Goal: Information Seeking & Learning: Learn about a topic

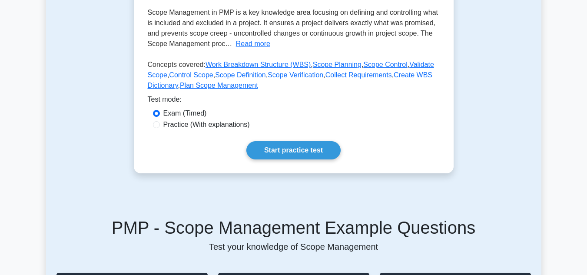
scroll to position [185, 0]
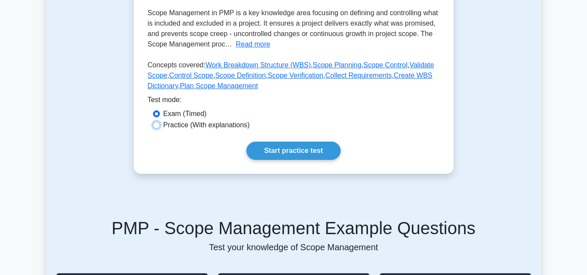
click at [153, 122] on input "Practice (With explanations)" at bounding box center [156, 125] width 7 height 7
radio input "true"
click at [278, 142] on link "Start practice test" at bounding box center [293, 151] width 94 height 18
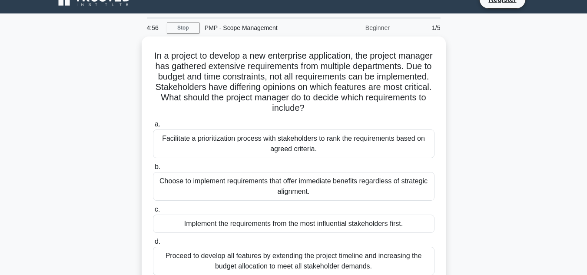
scroll to position [15, 0]
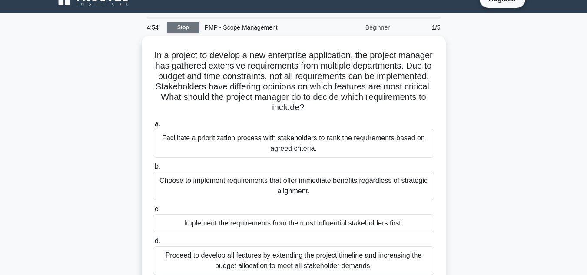
click at [189, 30] on link "Stop" at bounding box center [183, 27] width 33 height 11
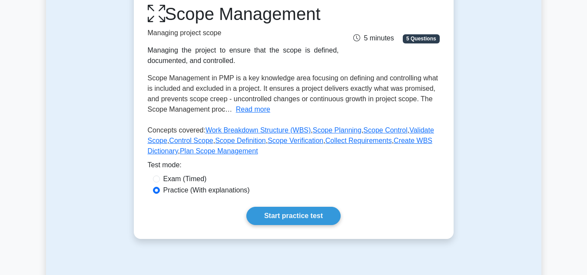
scroll to position [120, 0]
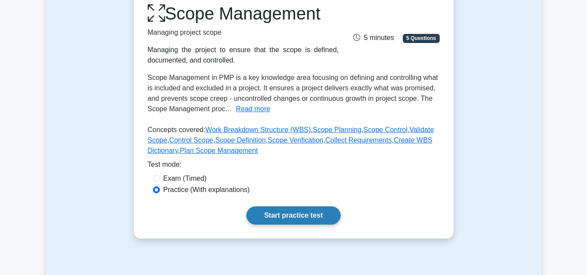
click at [267, 216] on link "Start practice test" at bounding box center [293, 215] width 94 height 18
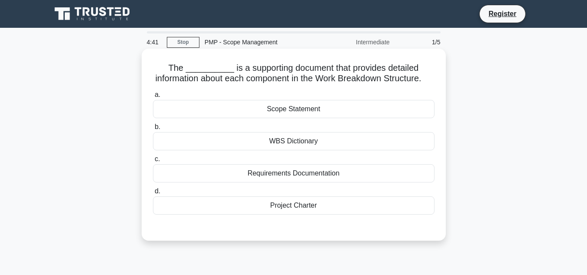
click at [262, 147] on div "WBS Dictionary" at bounding box center [293, 141] width 281 height 18
click at [153, 130] on input "b. WBS Dictionary" at bounding box center [153, 127] width 0 height 6
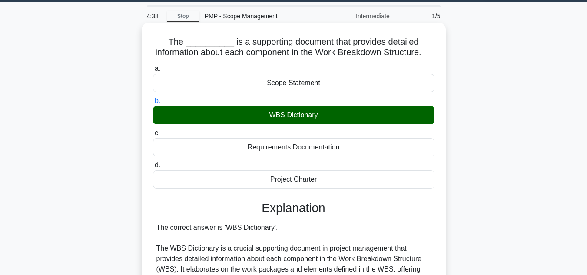
scroll to position [313, 0]
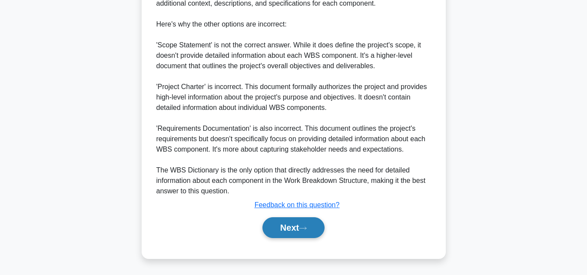
click at [278, 231] on button "Next" at bounding box center [293, 227] width 62 height 21
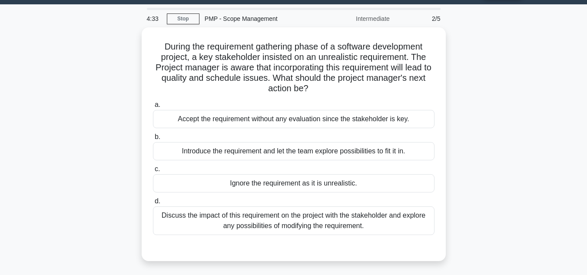
scroll to position [24, 0]
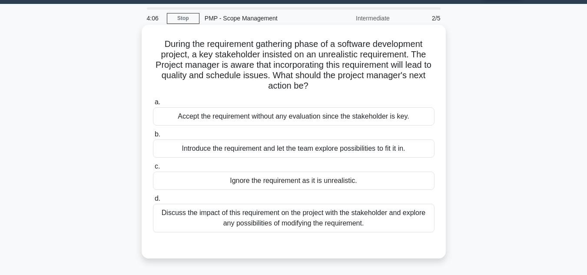
click at [270, 226] on div "Discuss the impact of this requirement on the project with the stakeholder and …" at bounding box center [293, 218] width 281 height 29
click at [153, 201] on input "d. Discuss the impact of this requirement on the project with the stakeholder a…" at bounding box center [153, 199] width 0 height 6
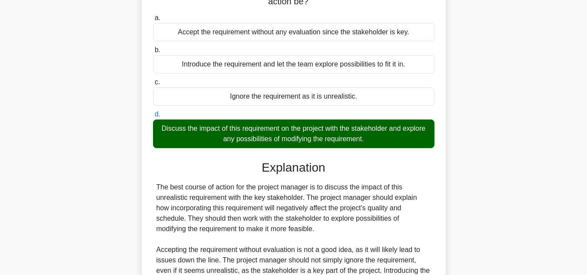
scroll to position [209, 0]
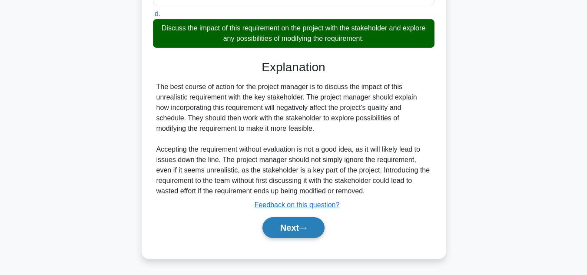
click at [284, 225] on button "Next" at bounding box center [293, 227] width 62 height 21
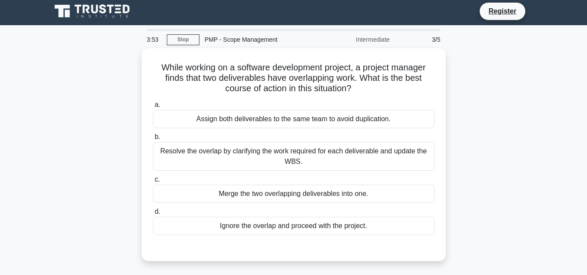
scroll to position [0, 0]
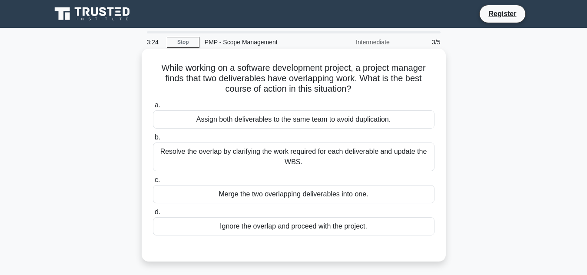
click at [244, 154] on div "Resolve the overlap by clarifying the work required for each deliverable and up…" at bounding box center [293, 156] width 281 height 29
click at [153, 140] on input "b. Resolve the overlap by clarifying the work required for each deliverable and…" at bounding box center [153, 138] width 0 height 6
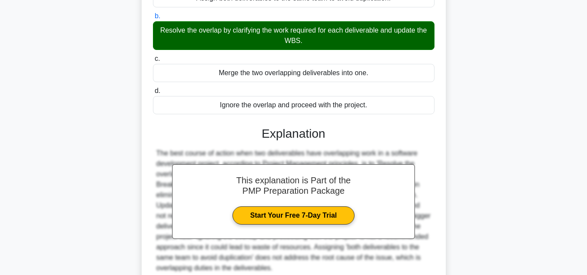
scroll to position [198, 0]
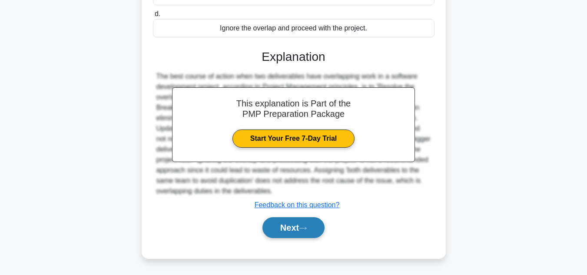
click at [277, 231] on button "Next" at bounding box center [293, 227] width 62 height 21
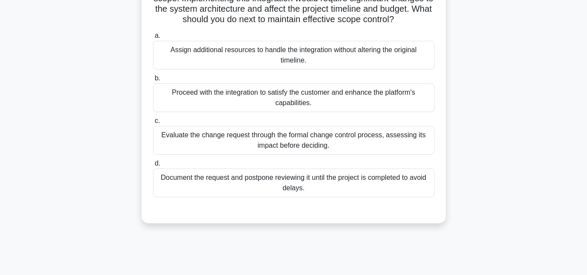
scroll to position [104, 0]
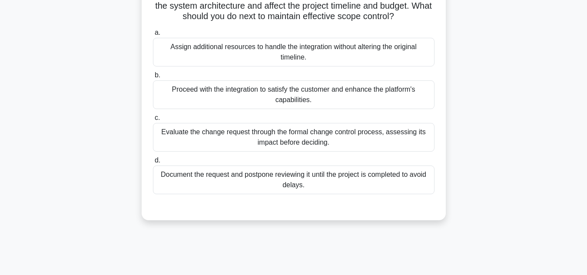
click at [238, 188] on div "Document the request and postpone reviewing it until the project is completed t…" at bounding box center [293, 179] width 281 height 29
click at [153, 163] on input "d. Document the request and postpone reviewing it until the project is complete…" at bounding box center [153, 161] width 0 height 6
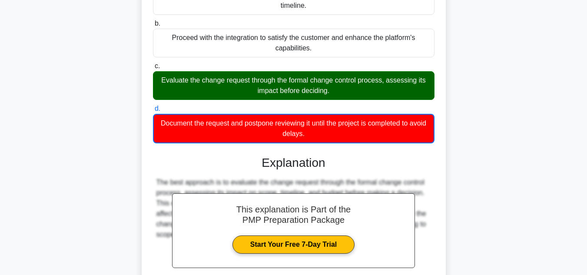
scroll to position [251, 0]
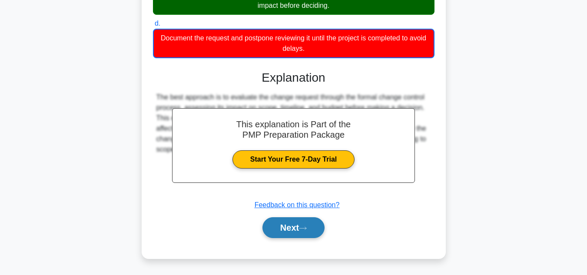
click at [298, 226] on button "Next" at bounding box center [293, 227] width 62 height 21
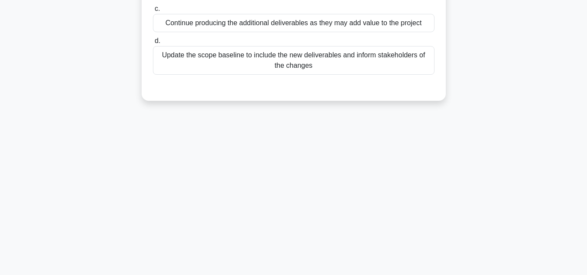
scroll to position [0, 0]
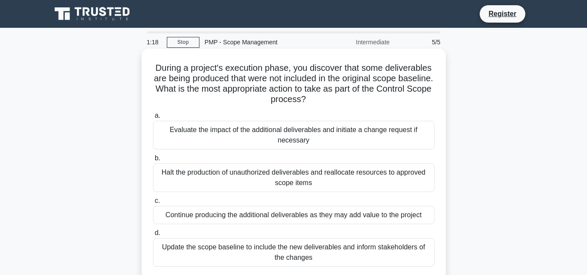
click at [304, 138] on div "Evaluate the impact of the additional deliverables and initiate a change reques…" at bounding box center [293, 135] width 281 height 29
click at [153, 119] on input "a. Evaluate the impact of the additional deliverables and initiate a change req…" at bounding box center [153, 116] width 0 height 6
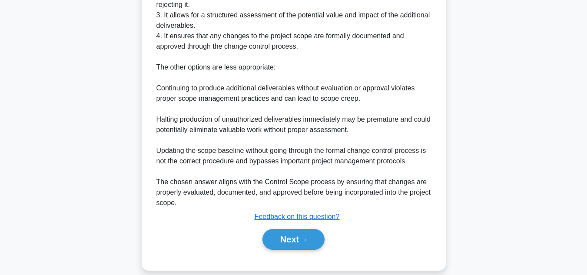
scroll to position [365, 0]
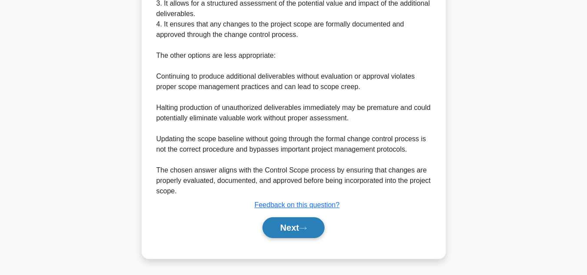
click at [290, 228] on button "Next" at bounding box center [293, 227] width 62 height 21
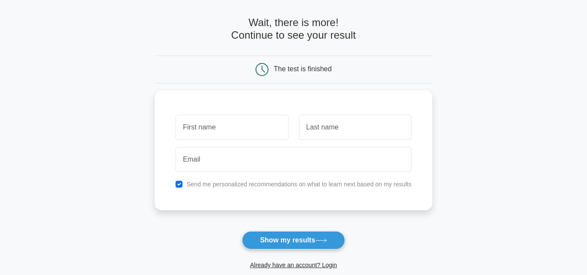
scroll to position [34, 0]
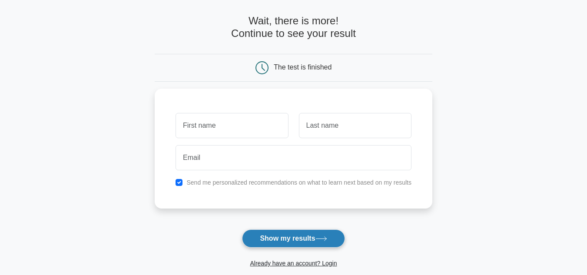
click at [284, 238] on button "Show my results" at bounding box center [293, 238] width 102 height 18
type input "Jayden"
click at [277, 244] on button "Show my results" at bounding box center [293, 238] width 102 height 18
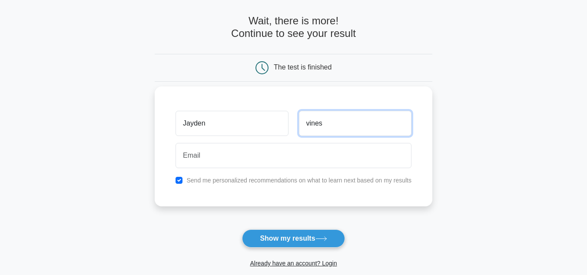
type input "vines"
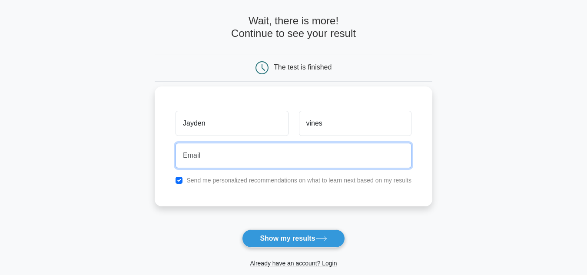
click at [282, 157] on input "email" at bounding box center [293, 155] width 236 height 25
type input "Jayvin8728@Student.iss.k12.nc.us"
click at [242, 229] on button "Show my results" at bounding box center [293, 238] width 102 height 18
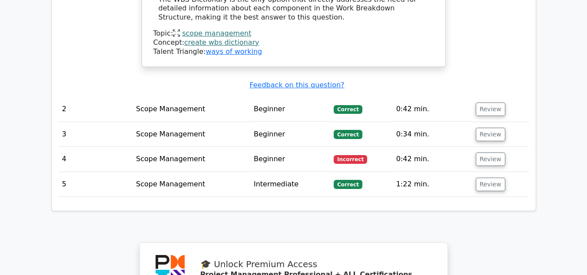
scroll to position [1162, 0]
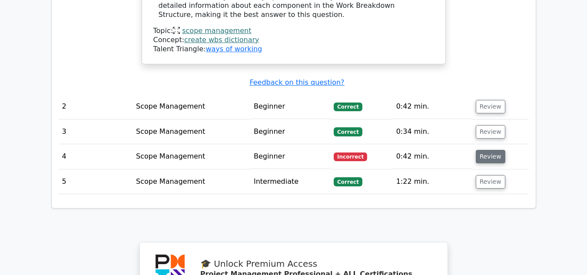
click at [488, 150] on button "Review" at bounding box center [490, 156] width 30 height 13
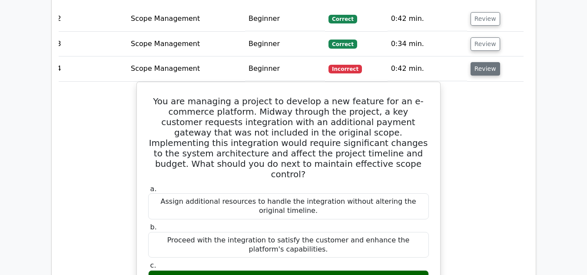
scroll to position [1275, 0]
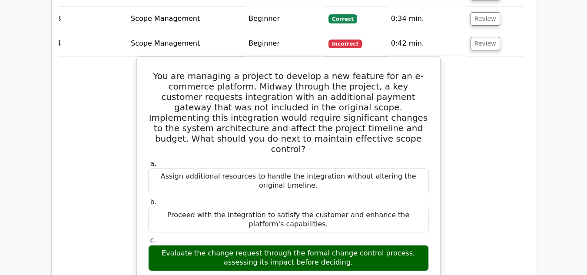
drag, startPoint x: 483, startPoint y: 99, endPoint x: 133, endPoint y: 174, distance: 357.9
click at [133, 174] on div "You are managing a project to develop a new feature for an e-commerce platform.…" at bounding box center [288, 270] width 470 height 429
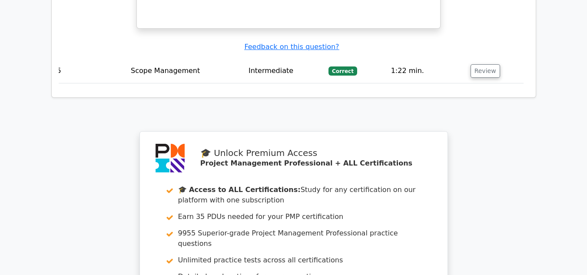
scroll to position [1716, 0]
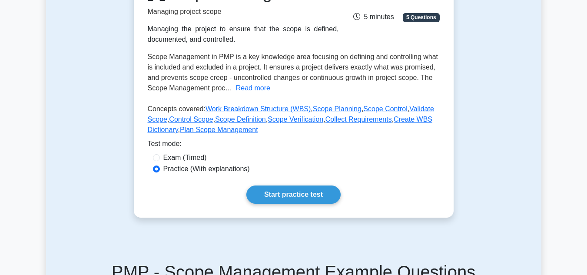
scroll to position [141, 0]
click at [165, 155] on label "Exam (Timed)" at bounding box center [184, 157] width 43 height 10
click at [160, 155] on input "Exam (Timed)" at bounding box center [156, 157] width 7 height 7
radio input "true"
click at [166, 157] on label "Exam (Timed)" at bounding box center [184, 157] width 43 height 10
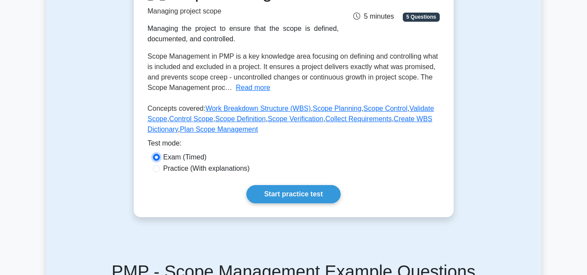
click at [160, 157] on input "Exam (Timed)" at bounding box center [156, 157] width 7 height 7
click at [166, 157] on label "Exam (Timed)" at bounding box center [184, 157] width 43 height 10
click at [160, 157] on input "Exam (Timed)" at bounding box center [156, 157] width 7 height 7
click at [280, 193] on link "Start practice test" at bounding box center [293, 194] width 94 height 18
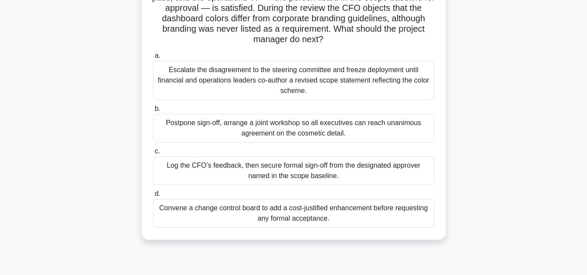
scroll to position [90, 0]
click at [247, 163] on div "Log the CFO’s feedback, then secure formal sign-off from the designated approve…" at bounding box center [293, 171] width 281 height 29
click at [153, 155] on input "c. Log the CFO’s feedback, then secure formal sign-off from the designated appr…" at bounding box center [153, 152] width 0 height 6
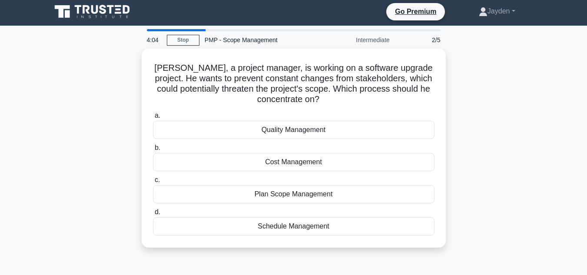
scroll to position [4, 0]
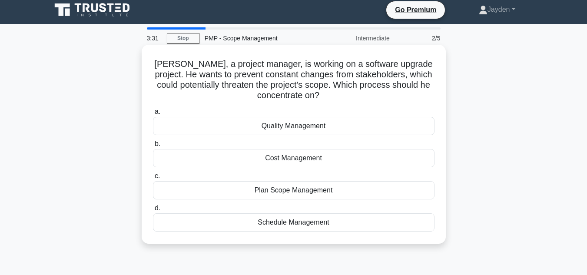
click at [330, 187] on div "Plan Scope Management" at bounding box center [293, 190] width 281 height 18
click at [153, 179] on input "c. Plan Scope Management" at bounding box center [153, 176] width 0 height 6
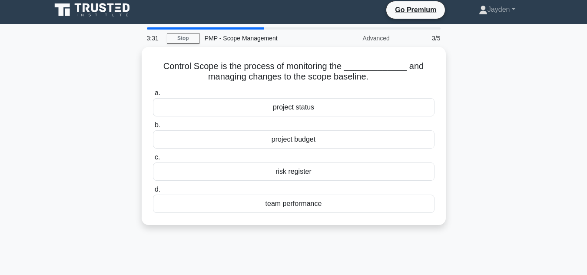
click at [330, 187] on label "d. team performance" at bounding box center [293, 198] width 281 height 29
click at [153, 187] on input "d. team performance" at bounding box center [153, 190] width 0 height 6
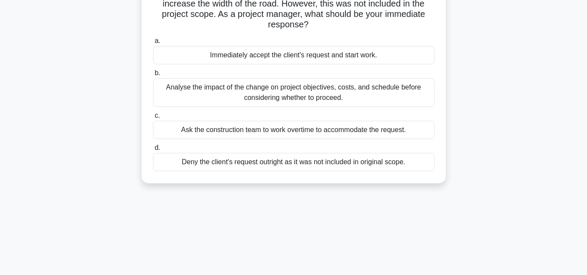
scroll to position [75, 0]
click at [271, 94] on div "Analyse the impact of the change on project objectives, costs, and schedule bef…" at bounding box center [293, 92] width 281 height 29
click at [153, 76] on input "b. Analyse the impact of the change on project objectives, costs, and schedule …" at bounding box center [153, 73] width 0 height 6
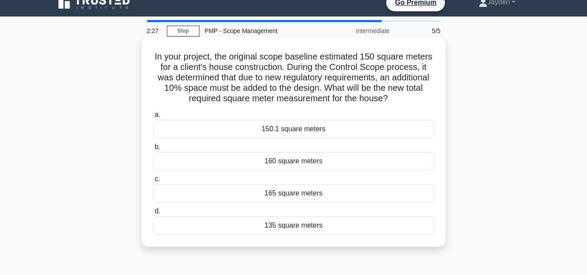
scroll to position [12, 0]
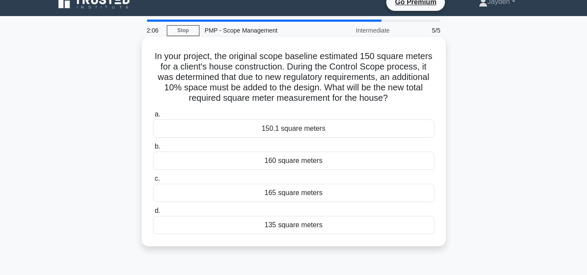
click at [297, 125] on div "150.1 square meters" at bounding box center [293, 128] width 281 height 18
click at [153, 117] on input "a. 150.1 square meters" at bounding box center [153, 115] width 0 height 6
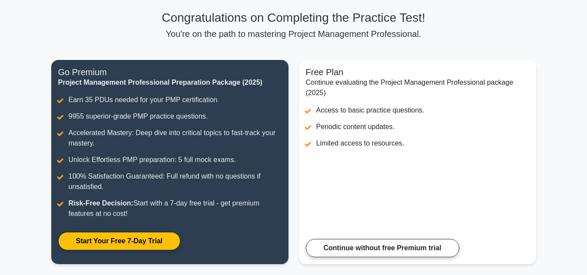
scroll to position [59, 0]
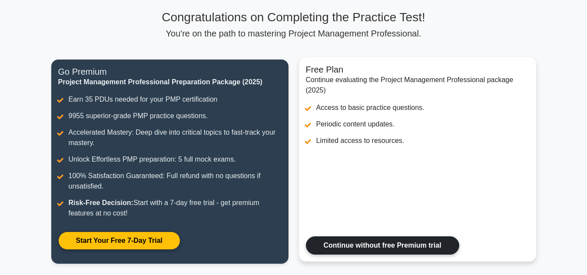
click at [367, 245] on link "Continue without free Premium trial" at bounding box center [382, 245] width 153 height 18
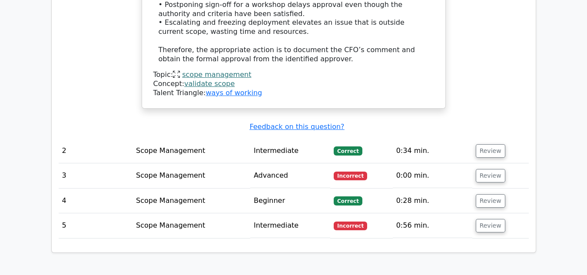
scroll to position [1155, 0]
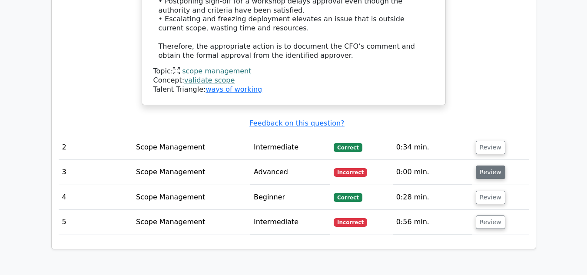
click at [483, 165] on button "Review" at bounding box center [490, 171] width 30 height 13
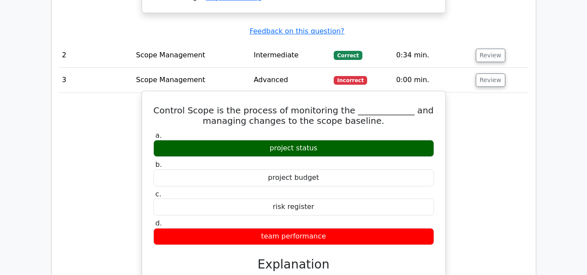
scroll to position [1248, 0]
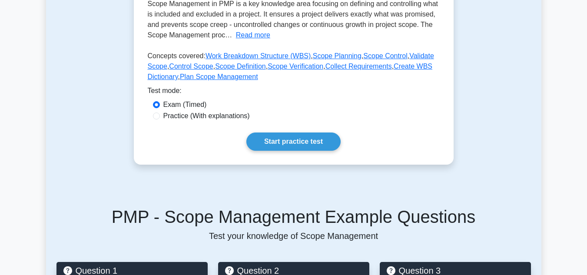
scroll to position [187, 0]
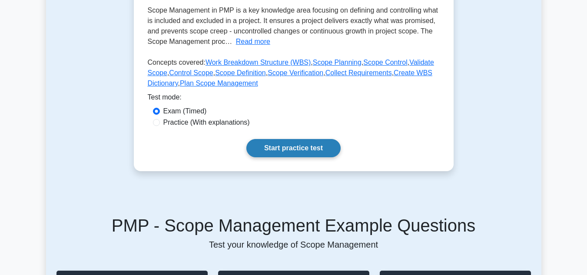
click at [284, 149] on link "Start practice test" at bounding box center [293, 148] width 94 height 18
